Goal: Task Accomplishment & Management: Use online tool/utility

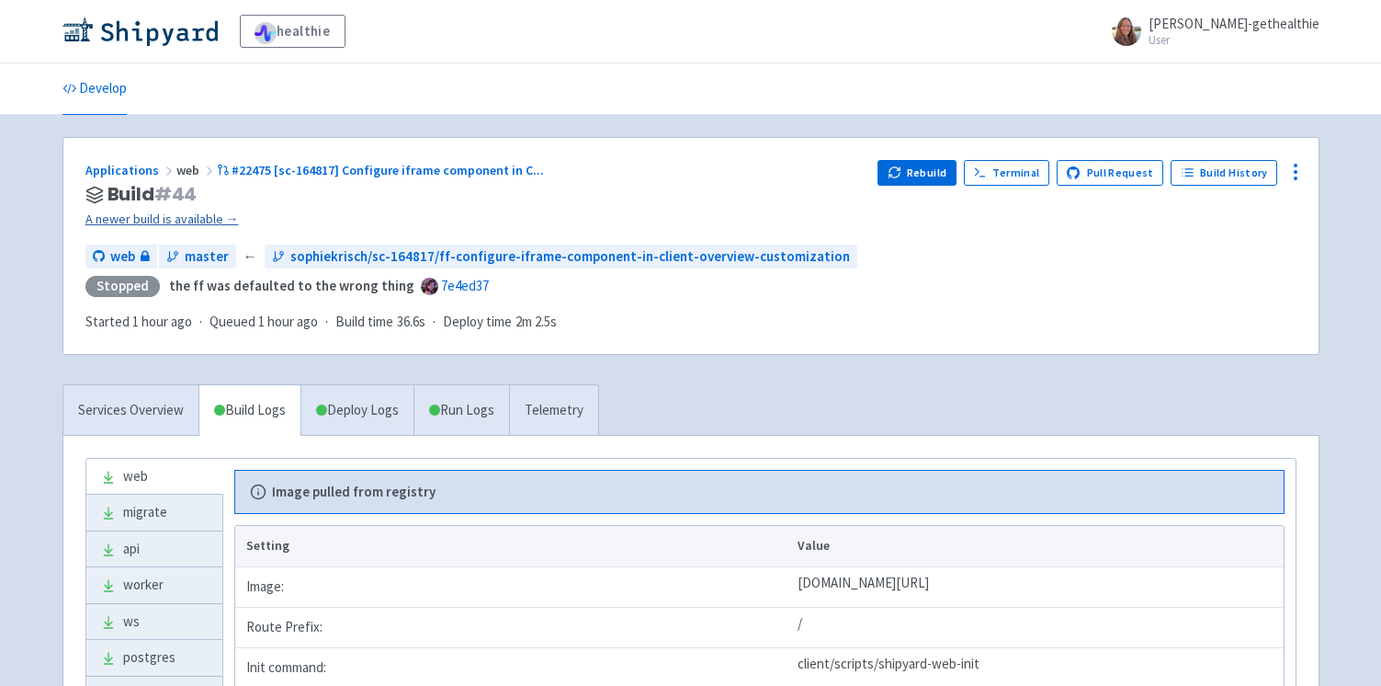
click at [191, 220] on link "A newer build is available →" at bounding box center [474, 219] width 778 height 21
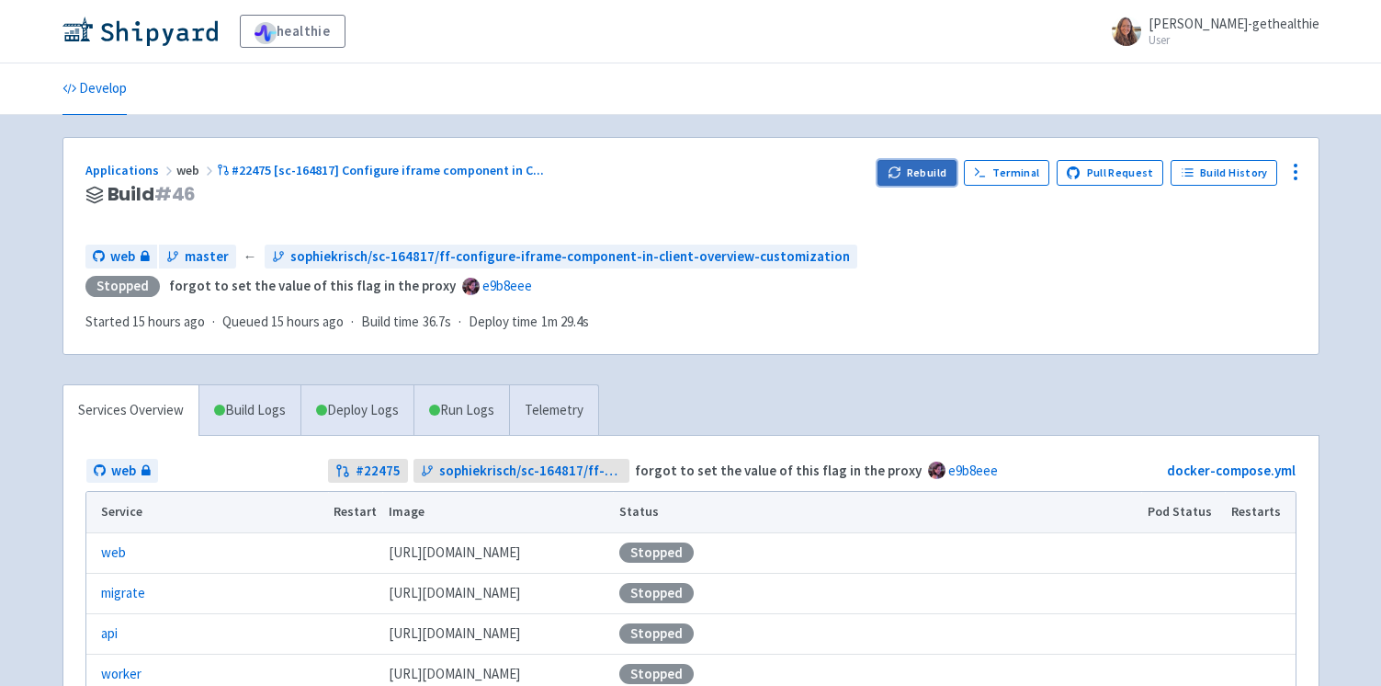
click at [921, 165] on button "Rebuild" at bounding box center [917, 173] width 79 height 26
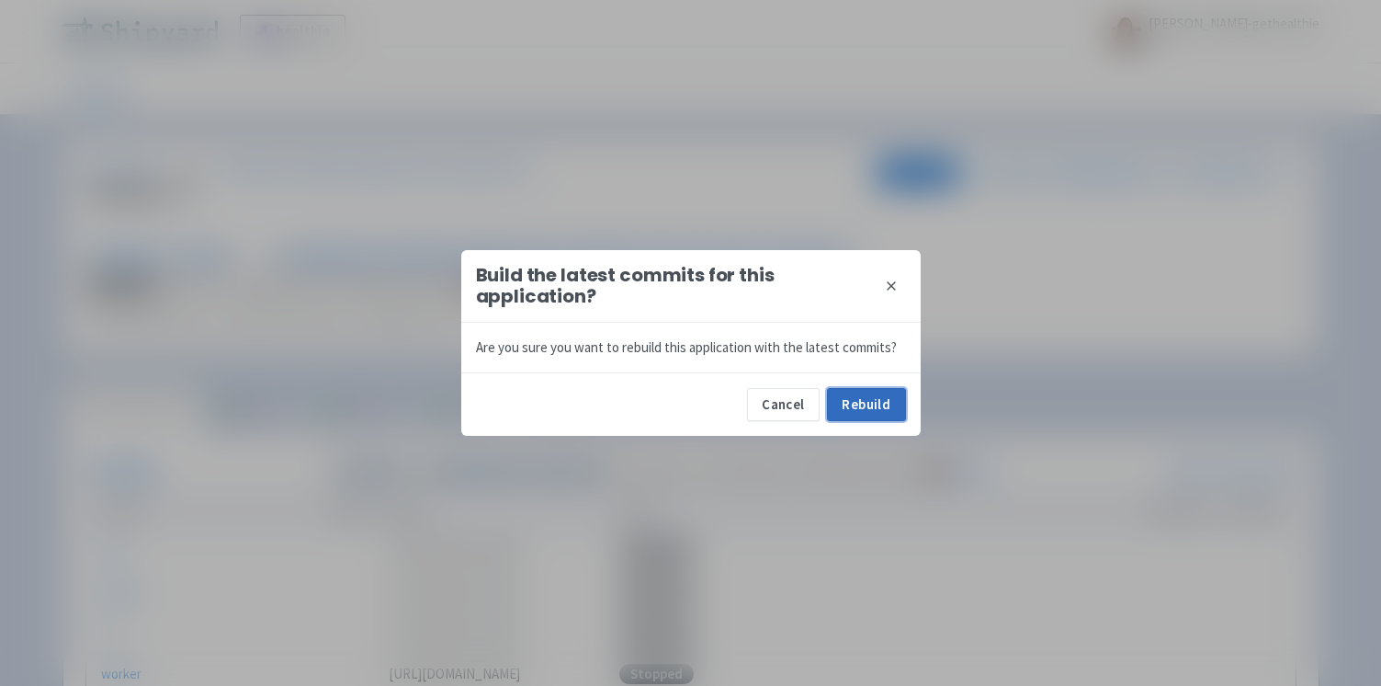
click at [870, 403] on button "Rebuild" at bounding box center [866, 404] width 79 height 33
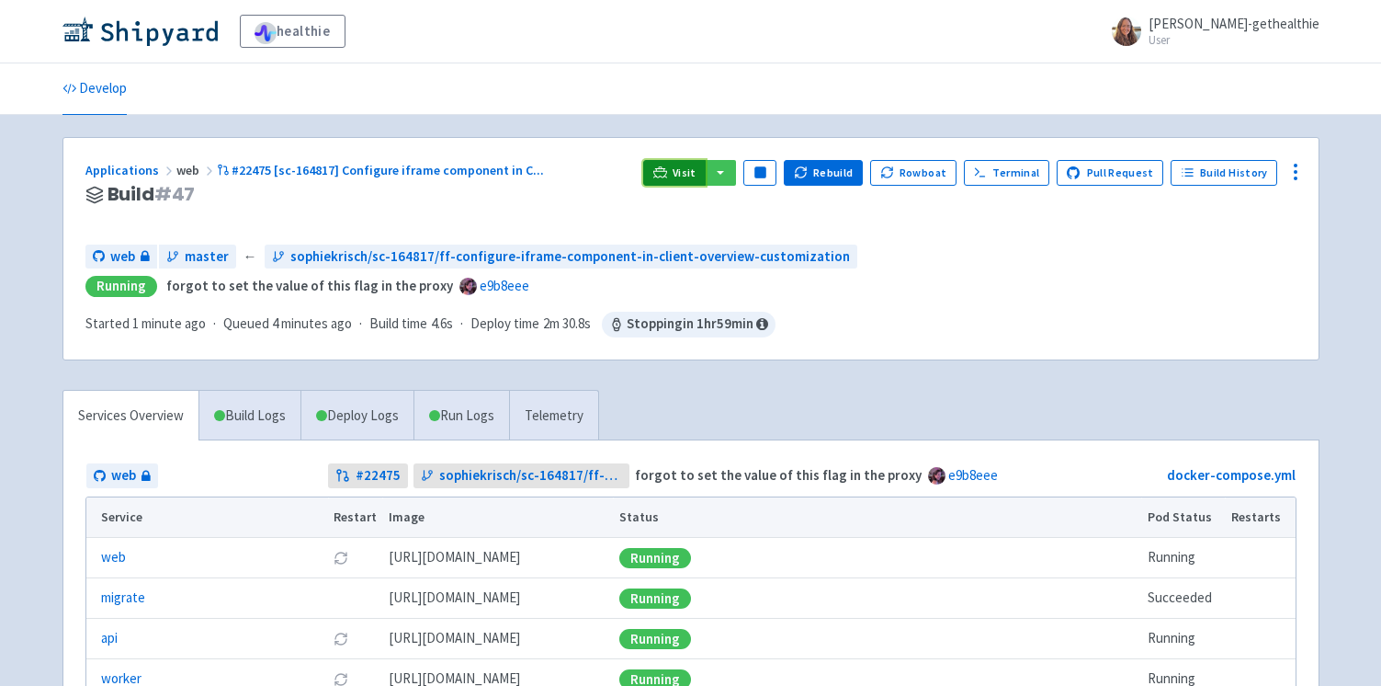
click at [683, 174] on link "Visit" at bounding box center [674, 173] width 62 height 26
click at [667, 170] on icon at bounding box center [660, 172] width 14 height 14
